Goal: Information Seeking & Learning: Learn about a topic

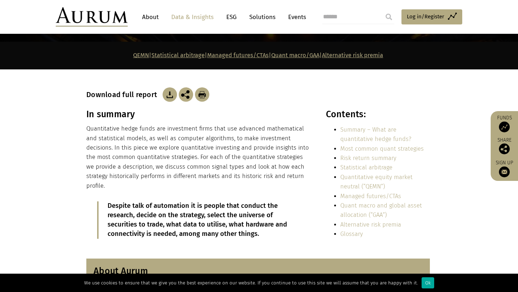
scroll to position [115, 0]
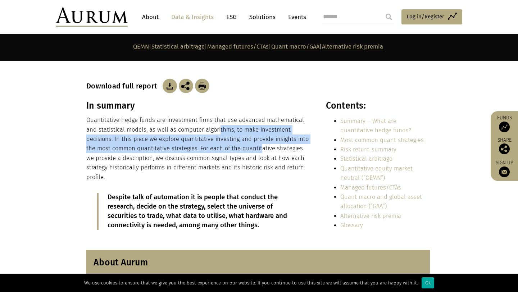
drag, startPoint x: 206, startPoint y: 128, endPoint x: 234, endPoint y: 151, distance: 36.6
click at [234, 151] on p "Quantitative hedge funds are investment firms that use advanced mathematical an…" at bounding box center [198, 148] width 224 height 66
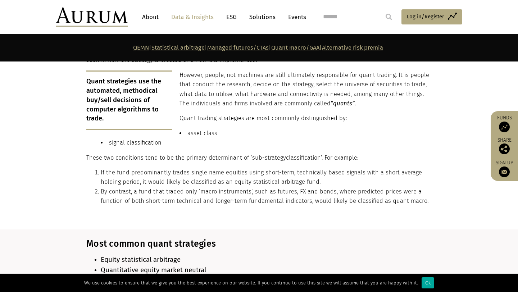
scroll to position [470, 0]
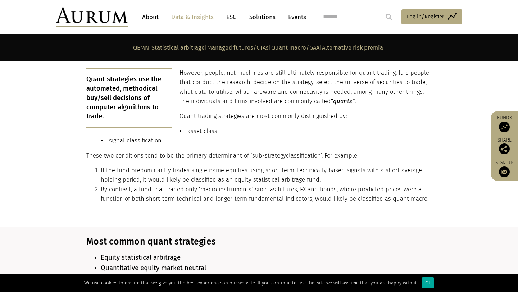
click at [224, 166] on li "If the fund predominantly trades single name equities using short-term, technic…" at bounding box center [265, 175] width 329 height 19
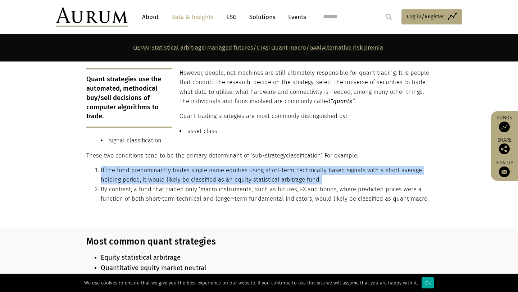
click at [224, 166] on li "If the fund predominantly trades single name equities using short-term, technic…" at bounding box center [265, 175] width 329 height 19
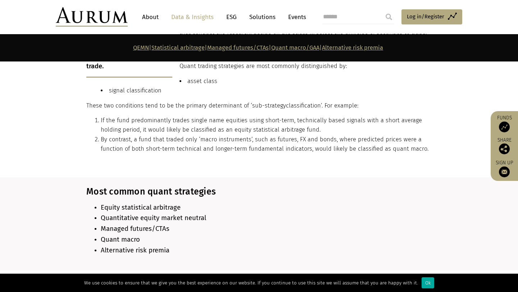
scroll to position [523, 0]
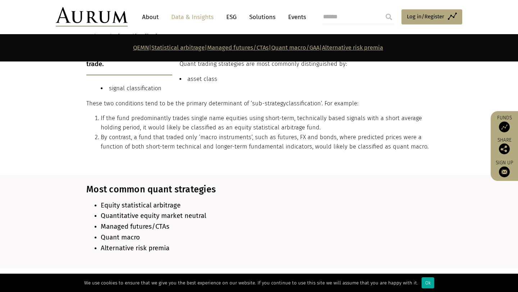
click at [222, 143] on li "By contrast, a fund that traded only ‘macro instruments’, such as futures, FX a…" at bounding box center [265, 142] width 329 height 19
click at [227, 143] on li "By contrast, a fund that traded only ‘macro instruments’, such as futures, FX a…" at bounding box center [265, 142] width 329 height 19
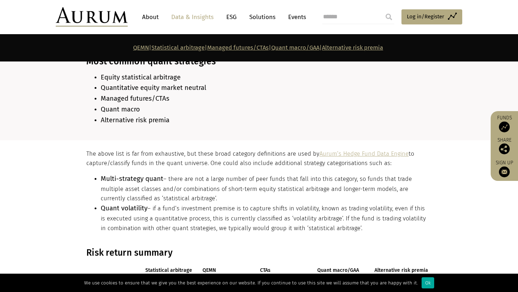
scroll to position [725, 0]
